Goal: Task Accomplishment & Management: Use online tool/utility

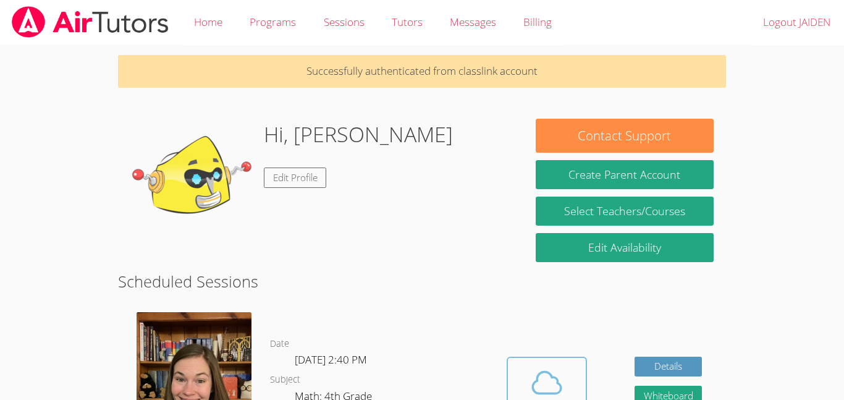
click at [557, 386] on icon at bounding box center [547, 382] width 35 height 35
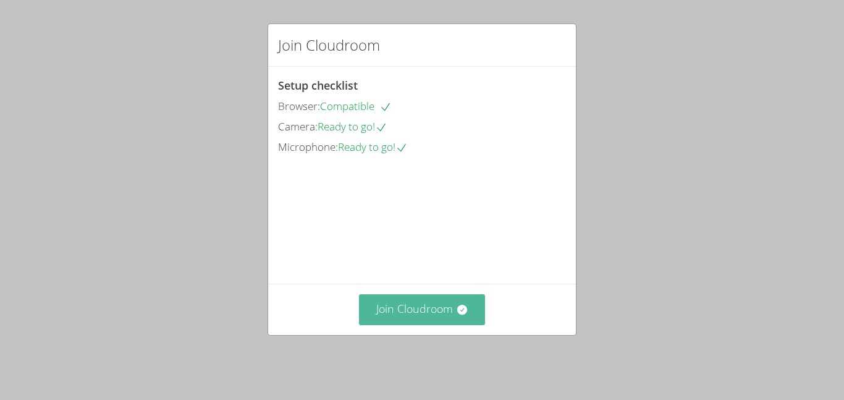
click at [433, 321] on button "Join Cloudroom" at bounding box center [422, 309] width 127 height 30
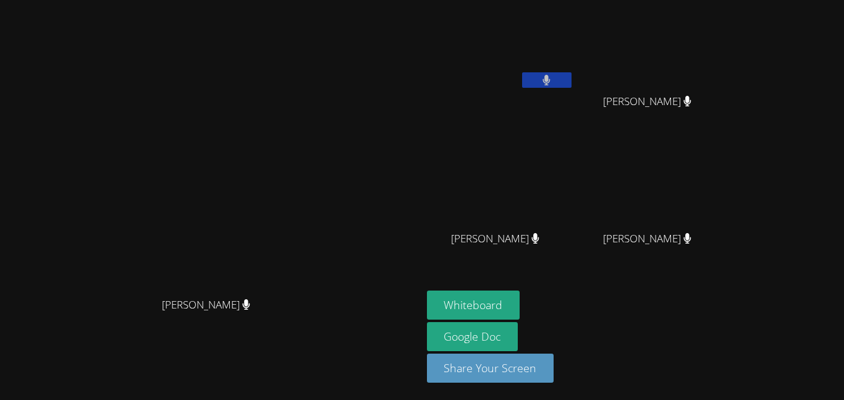
click at [572, 78] on button at bounding box center [546, 79] width 49 height 15
click at [572, 74] on button at bounding box center [546, 79] width 49 height 15
click at [572, 82] on button at bounding box center [546, 79] width 49 height 15
click at [551, 77] on icon at bounding box center [546, 80] width 7 height 11
click at [574, 58] on video at bounding box center [500, 46] width 147 height 83
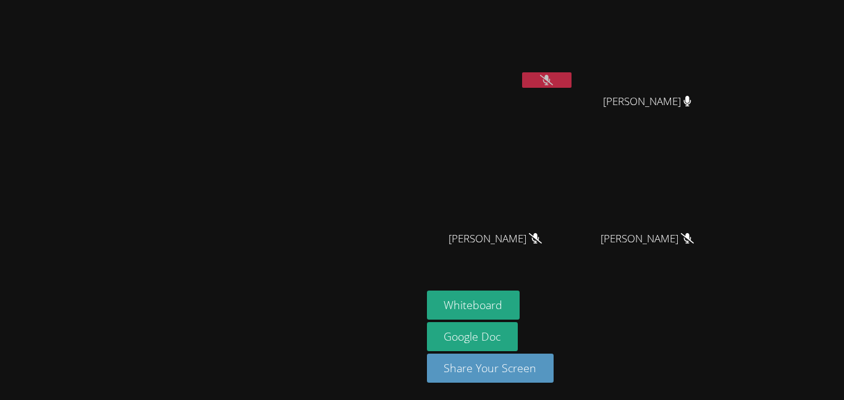
click at [572, 85] on button at bounding box center [546, 79] width 49 height 15
click at [572, 77] on button at bounding box center [546, 79] width 49 height 15
click at [572, 79] on button at bounding box center [546, 79] width 49 height 15
click at [574, 60] on video at bounding box center [500, 46] width 147 height 83
click at [574, 43] on video at bounding box center [500, 46] width 147 height 83
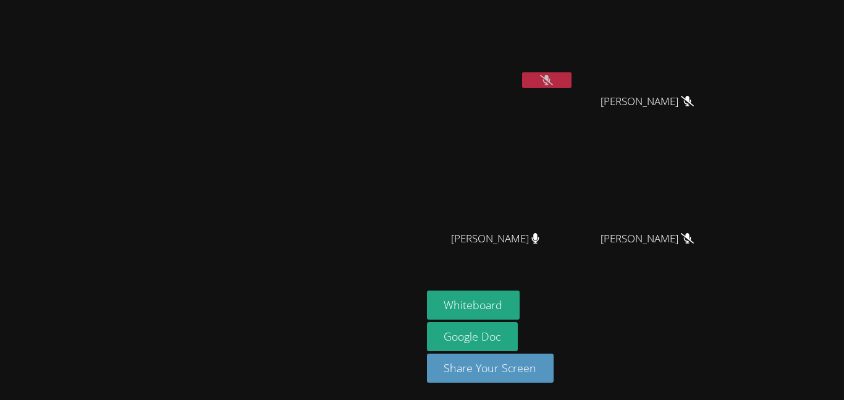
click at [574, 64] on video at bounding box center [500, 46] width 147 height 83
click at [553, 85] on icon at bounding box center [546, 80] width 13 height 11
click at [551, 75] on icon at bounding box center [547, 80] width 8 height 11
click at [574, 62] on video at bounding box center [500, 46] width 147 height 83
click at [572, 76] on button at bounding box center [546, 79] width 49 height 15
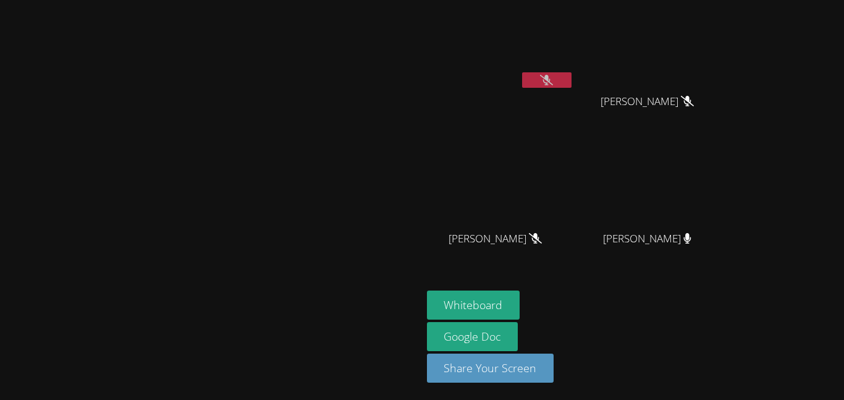
click at [553, 80] on icon at bounding box center [546, 80] width 13 height 11
click at [572, 82] on button at bounding box center [546, 79] width 49 height 15
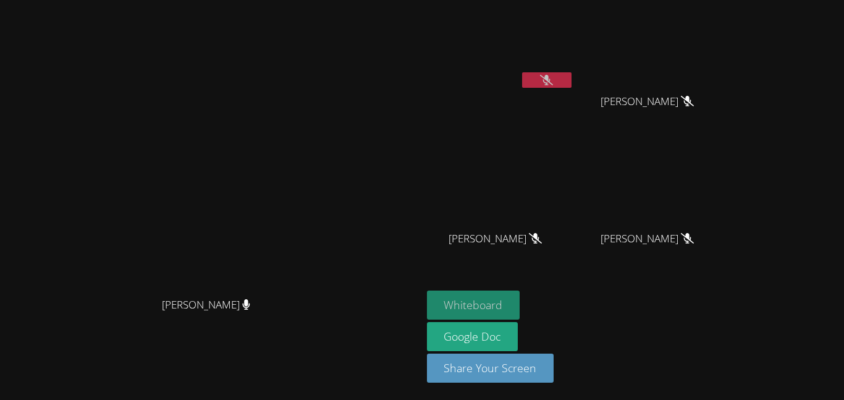
click at [520, 293] on button "Whiteboard" at bounding box center [473, 304] width 93 height 29
click at [572, 83] on button at bounding box center [546, 79] width 49 height 15
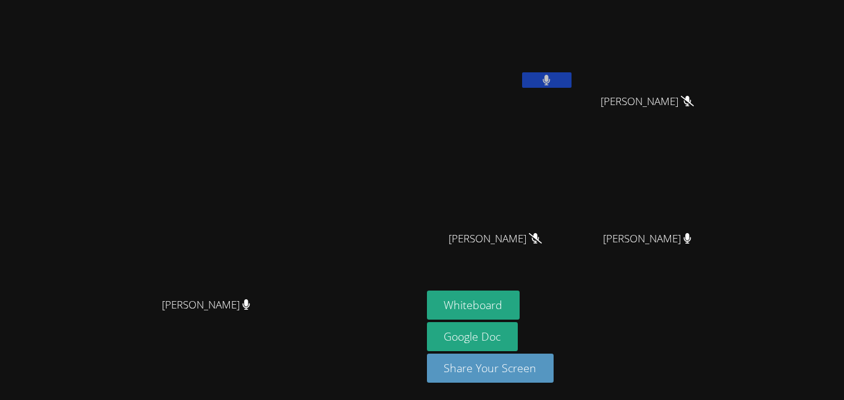
click at [572, 86] on button at bounding box center [546, 79] width 49 height 15
click at [553, 75] on icon at bounding box center [546, 80] width 13 height 11
click at [572, 82] on button at bounding box center [546, 79] width 49 height 15
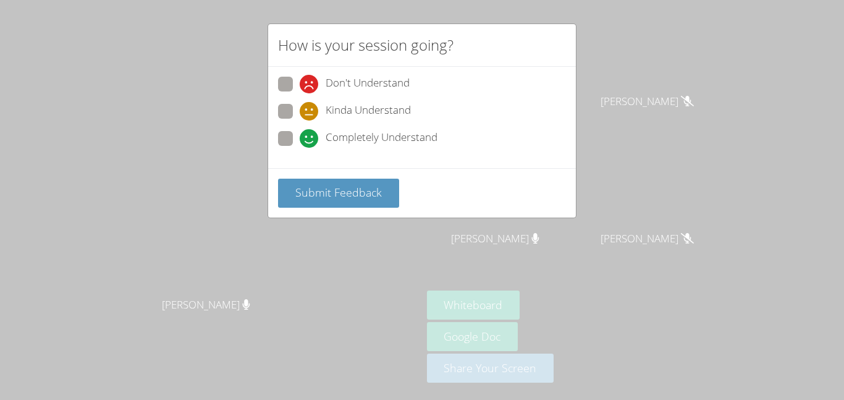
click at [413, 139] on span "Completely Understand" at bounding box center [382, 138] width 112 height 19
click at [310, 139] on input "Completely Understand" at bounding box center [305, 136] width 11 height 11
radio input "true"
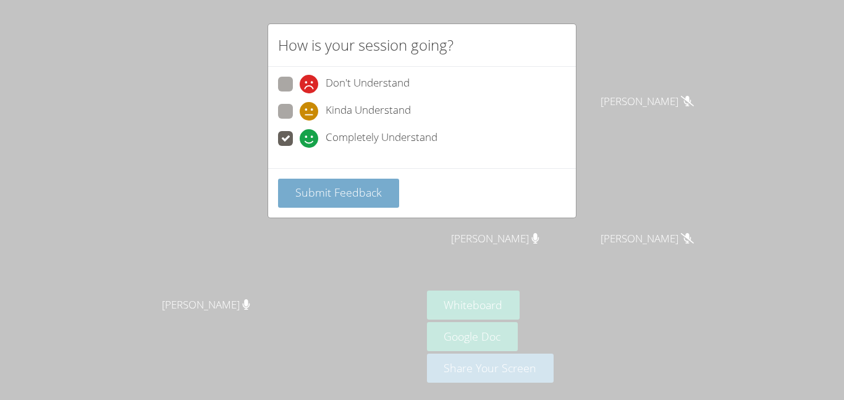
click at [366, 195] on span "Submit Feedback" at bounding box center [338, 192] width 87 height 15
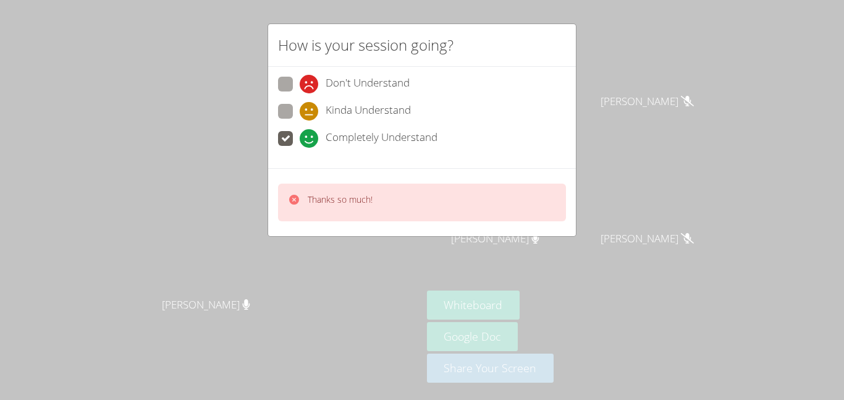
click at [151, 269] on div "How is your session going? Don't Understand Kinda Understand Completely Underst…" at bounding box center [422, 200] width 844 height 400
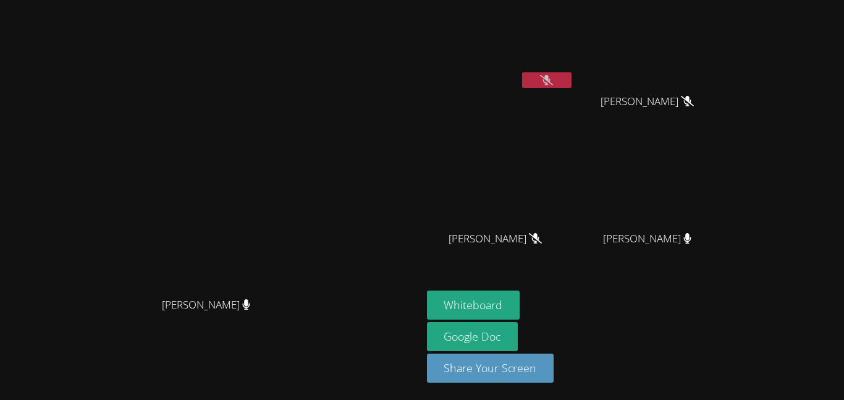
click at [572, 85] on button at bounding box center [546, 79] width 49 height 15
click at [572, 86] on button at bounding box center [546, 79] width 49 height 15
click at [543, 131] on div "[PERSON_NAME]" at bounding box center [500, 71] width 147 height 132
click at [572, 76] on button at bounding box center [546, 79] width 49 height 15
click at [572, 81] on button at bounding box center [546, 79] width 49 height 15
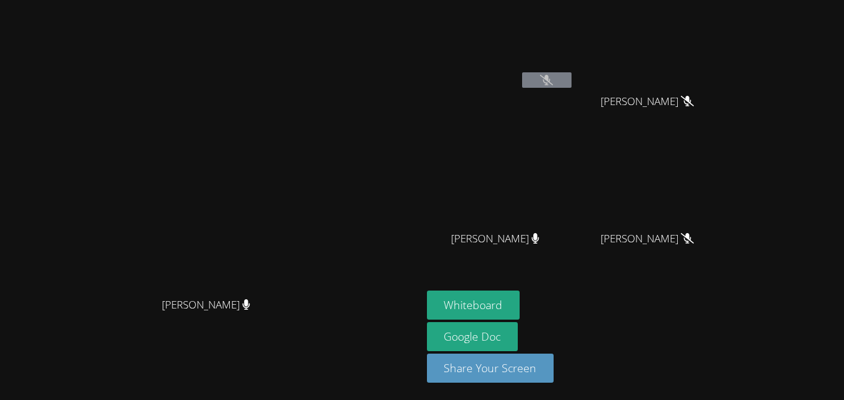
click at [572, 73] on button at bounding box center [546, 79] width 49 height 15
